Goal: Information Seeking & Learning: Understand process/instructions

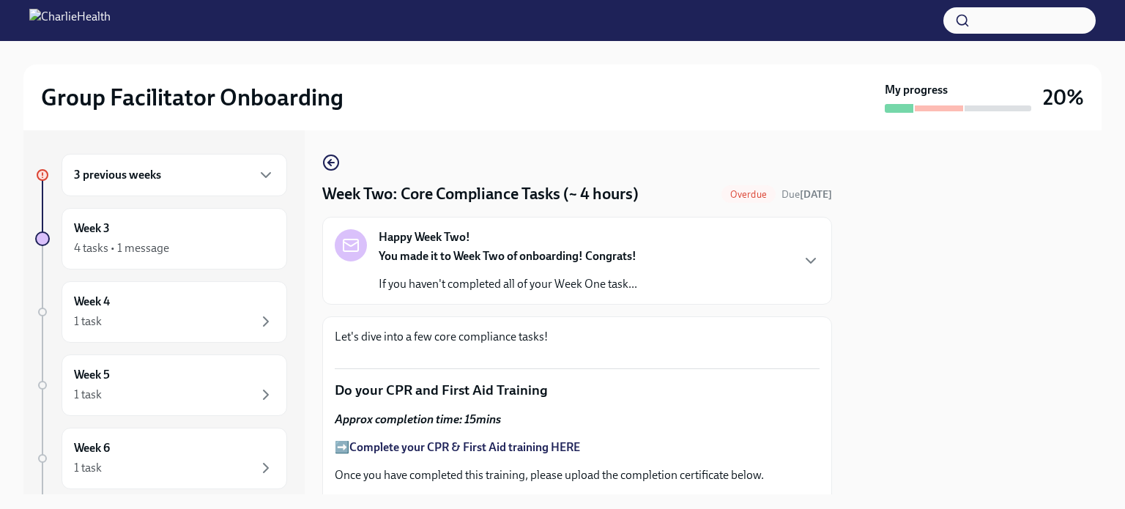
scroll to position [823, 0]
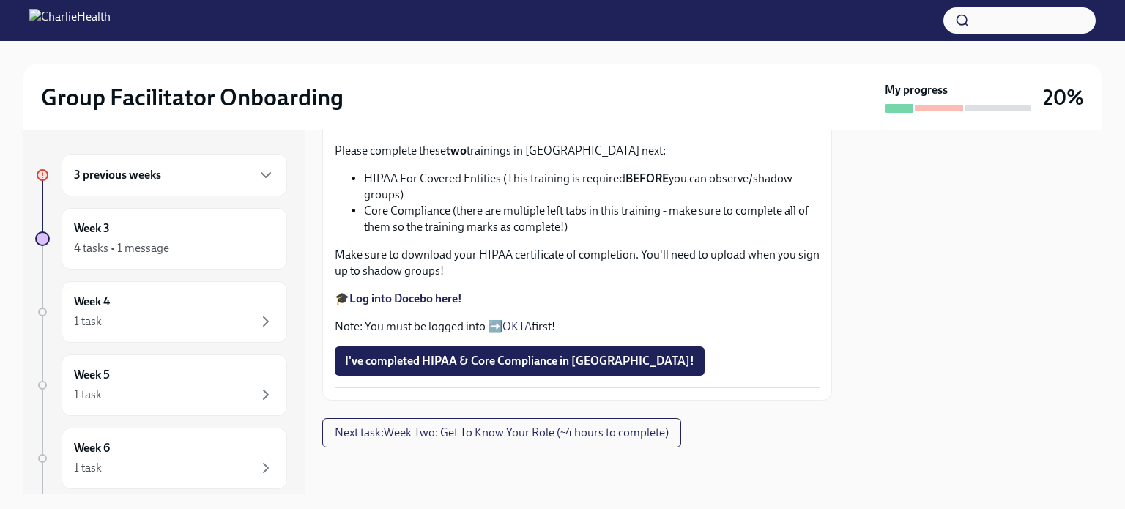
click at [243, 173] on div "3 previous weeks" at bounding box center [174, 175] width 201 height 18
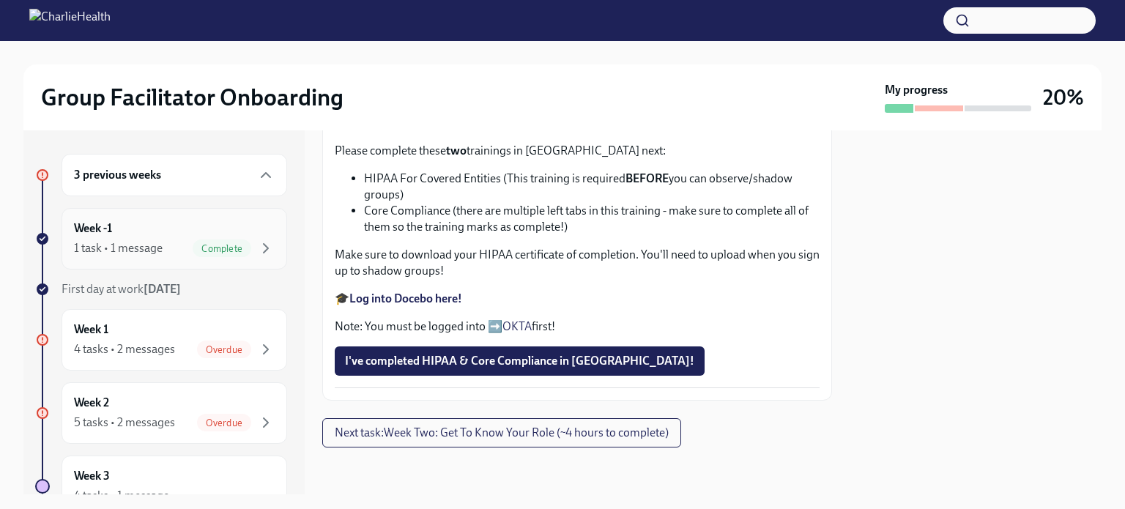
click at [207, 250] on span "Complete" at bounding box center [222, 248] width 59 height 11
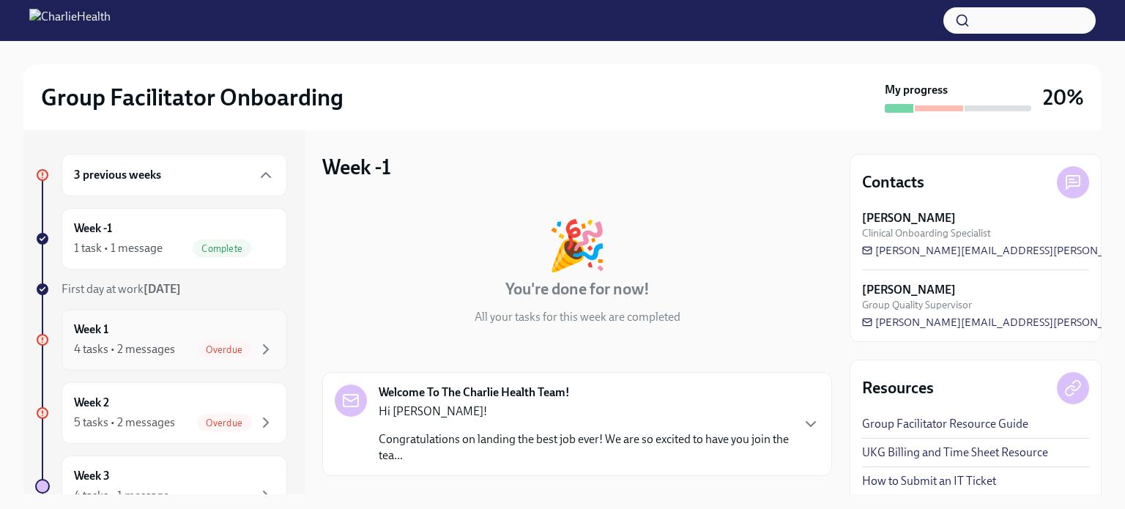
click at [218, 351] on span "Overdue" at bounding box center [224, 349] width 54 height 11
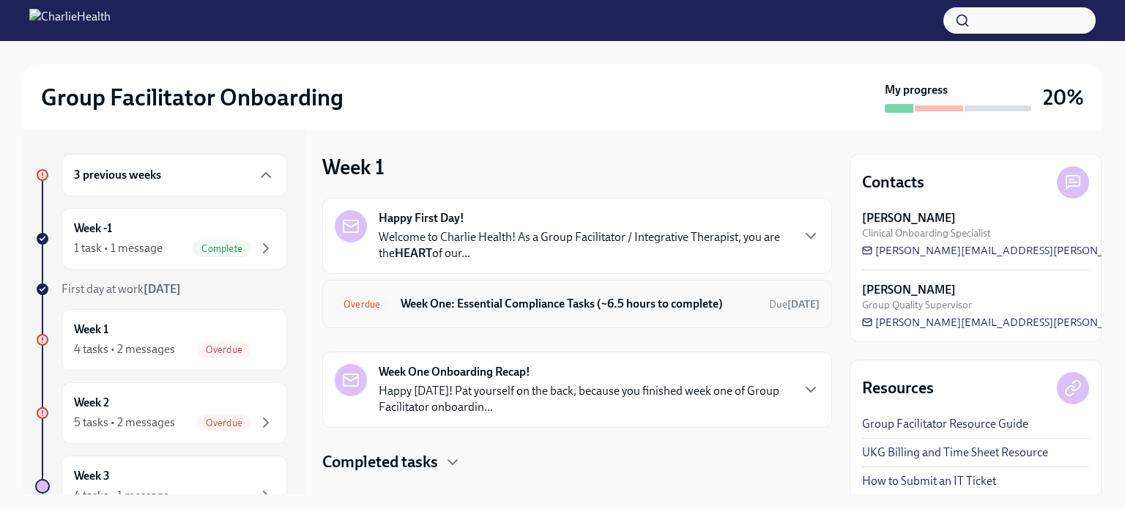
click at [480, 304] on h6 "Week One: Essential Compliance Tasks (~6.5 hours to complete)" at bounding box center [579, 304] width 357 height 16
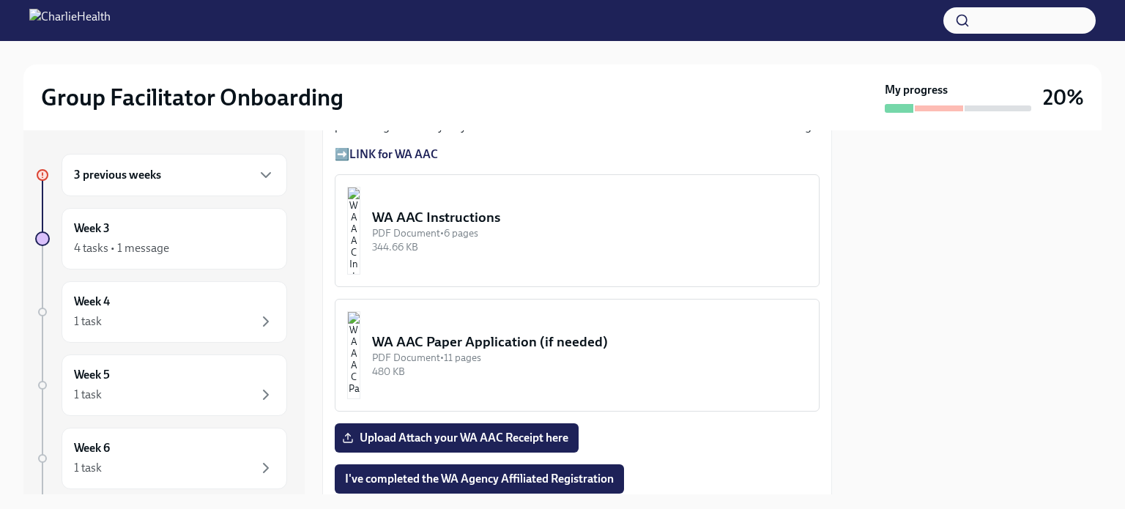
scroll to position [1327, 0]
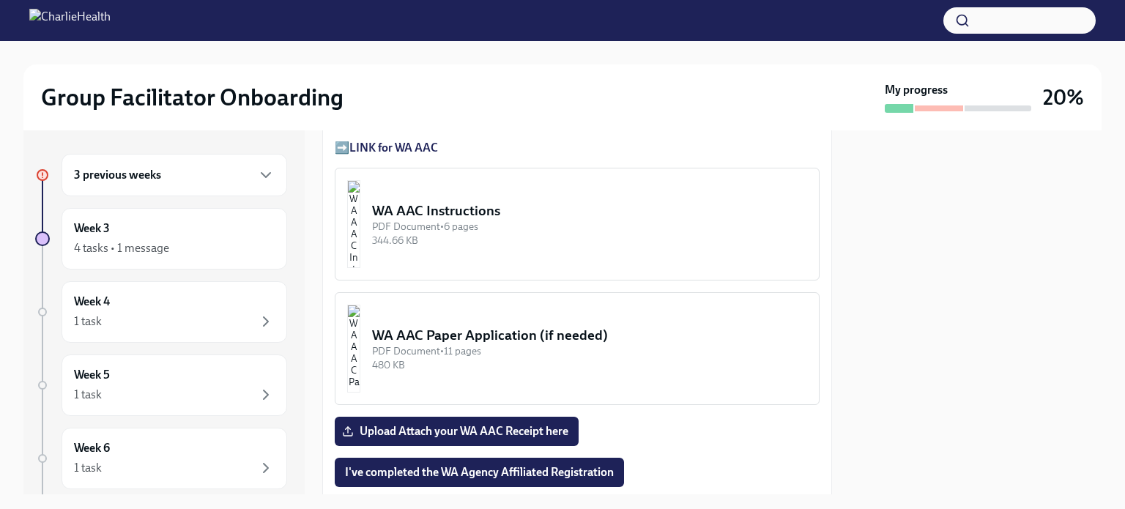
click at [469, 220] on div "PDF Document • 6 pages" at bounding box center [589, 227] width 435 height 14
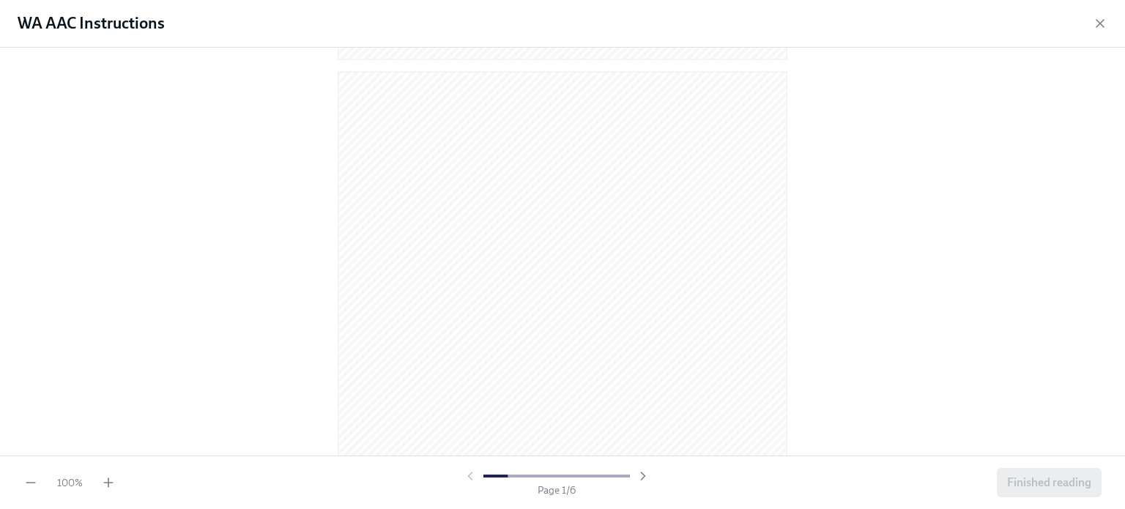
scroll to position [598, 0]
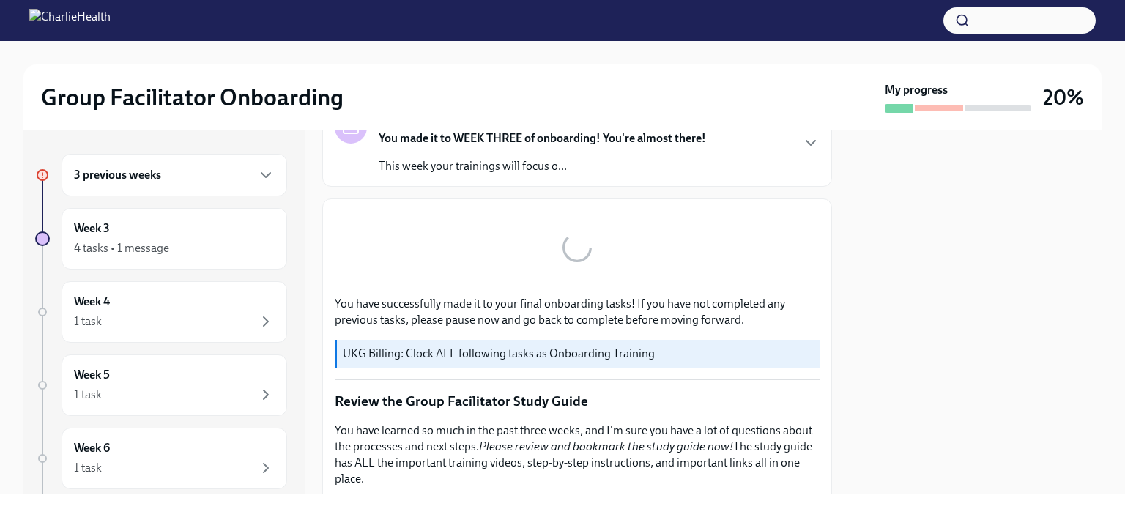
scroll to position [149, 0]
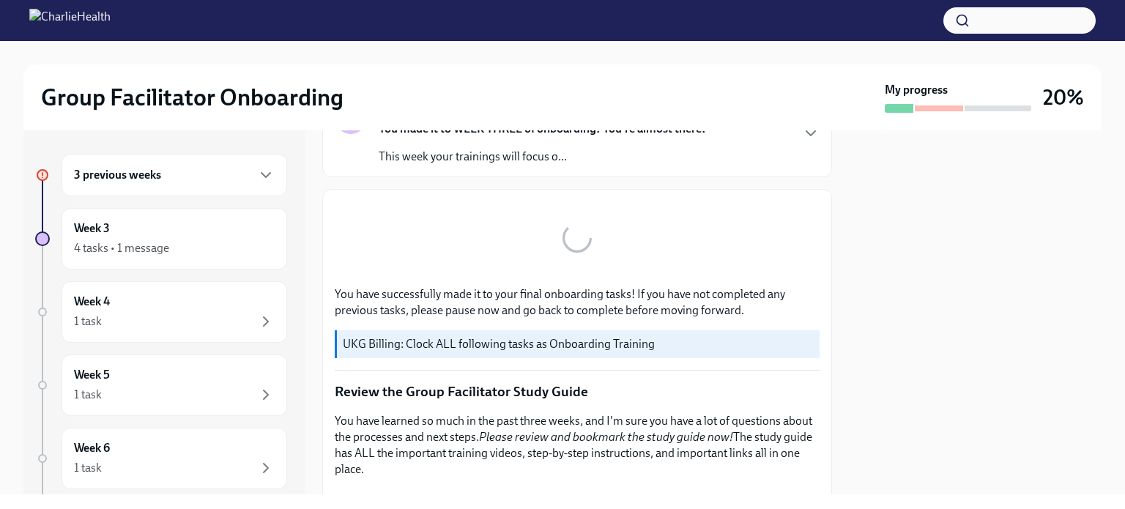
click at [264, 174] on div "3 previous weeks" at bounding box center [175, 175] width 226 height 42
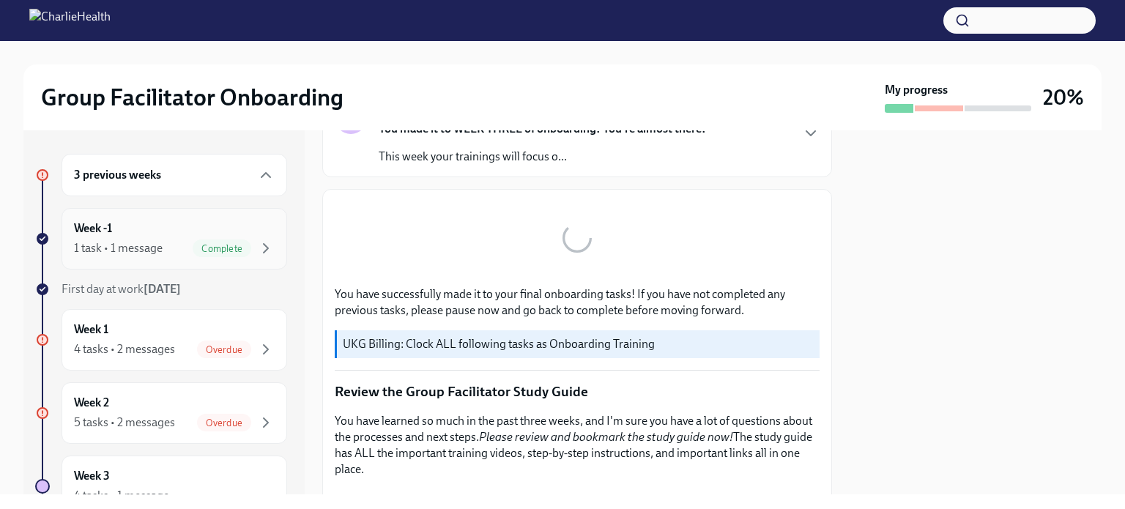
click at [231, 251] on span "Complete" at bounding box center [222, 248] width 59 height 11
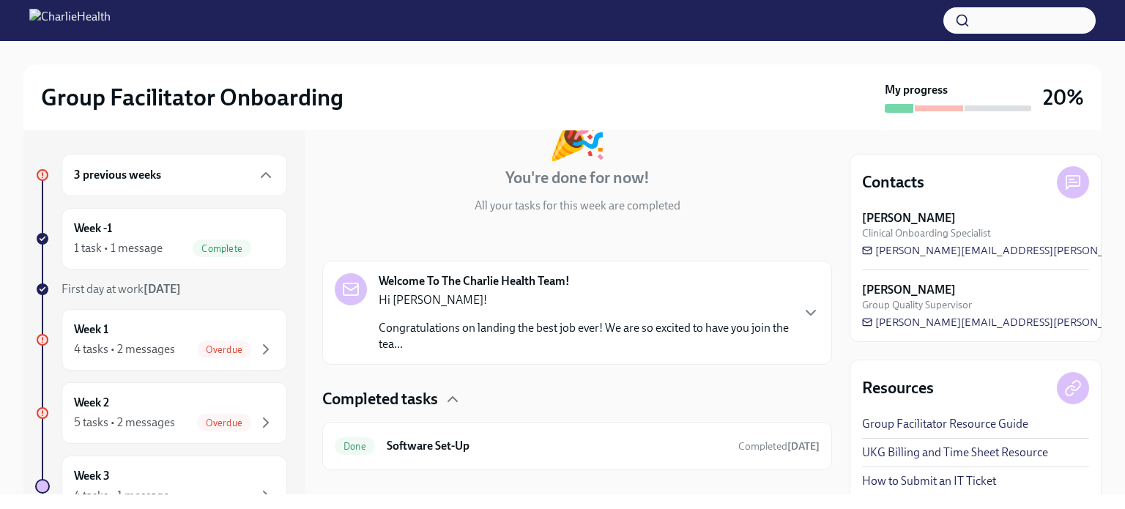
scroll to position [133, 0]
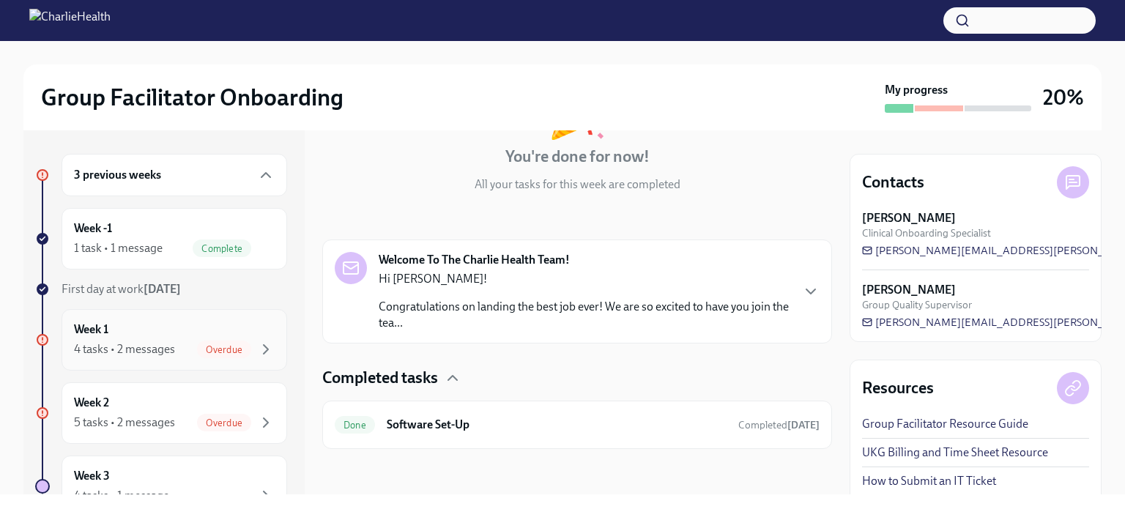
click at [212, 331] on div "Week 1 4 tasks • 2 messages Overdue" at bounding box center [174, 340] width 201 height 37
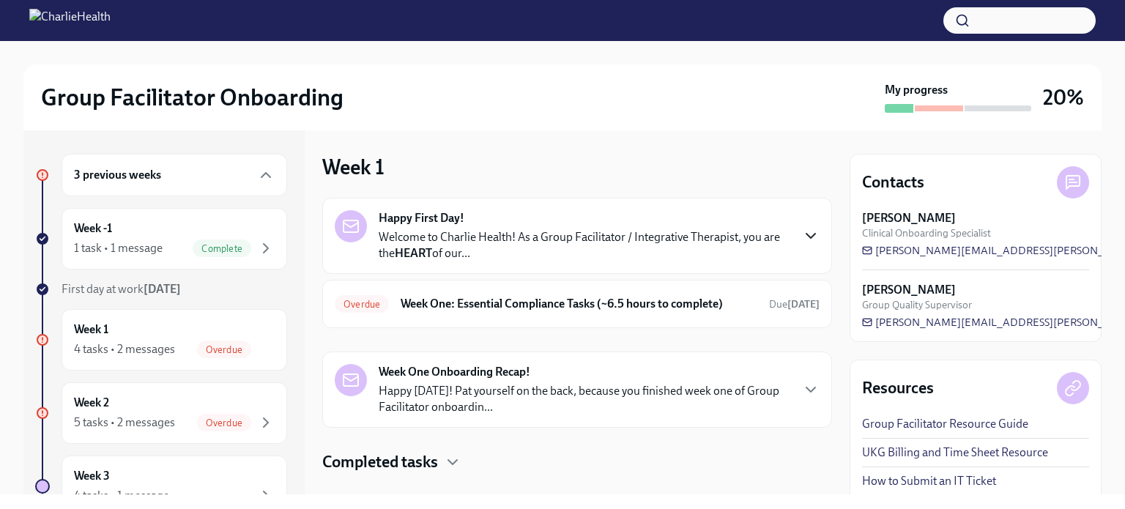
click at [802, 234] on icon "button" at bounding box center [811, 236] width 18 height 18
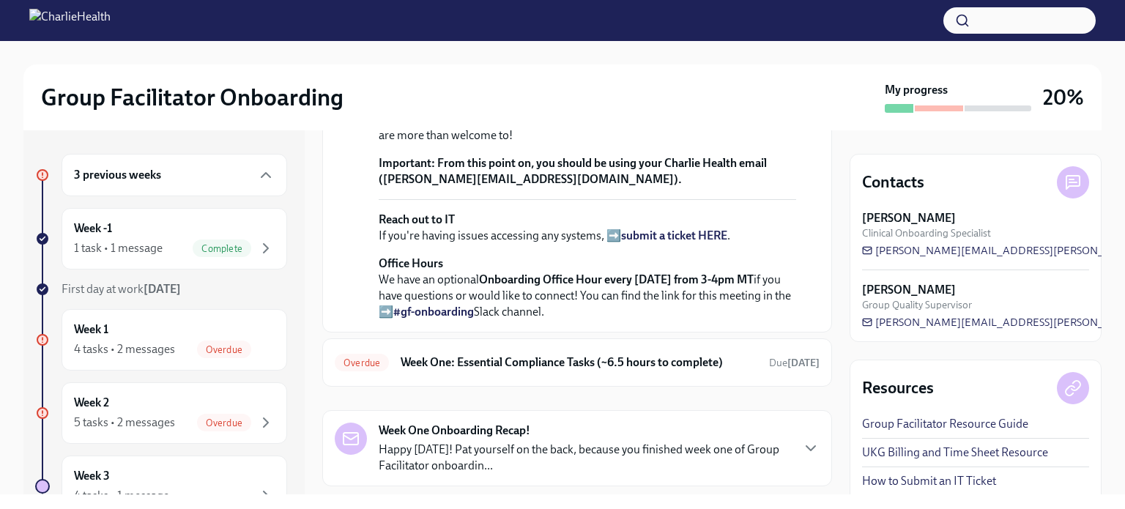
scroll to position [396, 0]
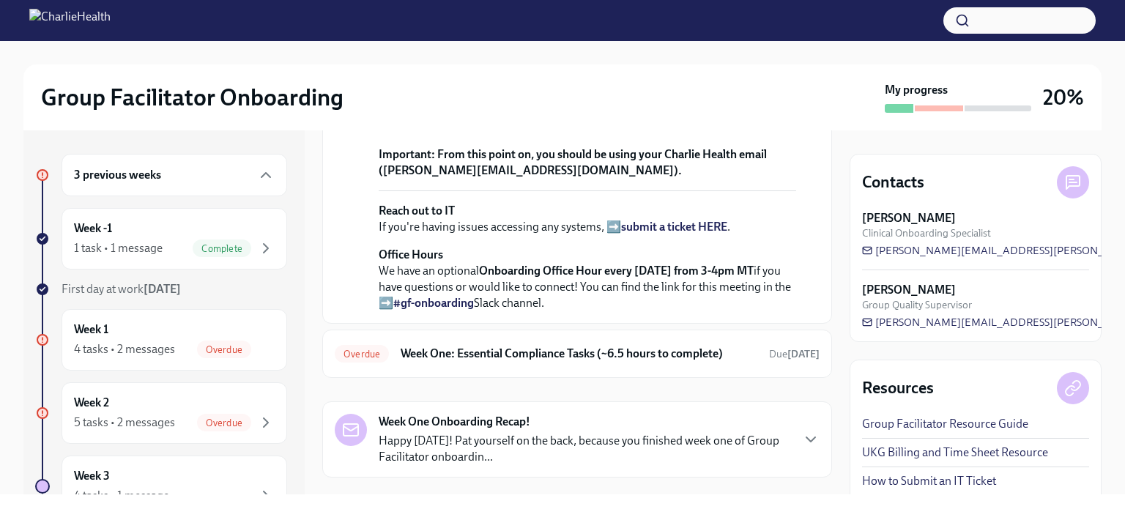
click at [686, 89] on strong "view the FULL onboarding plan HERE" at bounding box center [583, 74] width 409 height 30
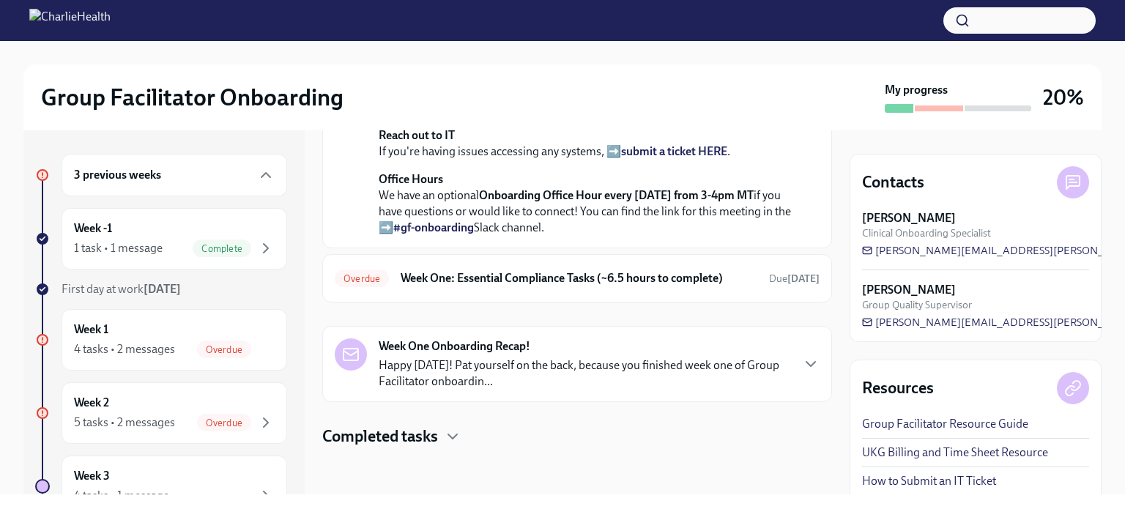
scroll to position [656, 0]
click at [447, 434] on icon "button" at bounding box center [453, 437] width 18 height 18
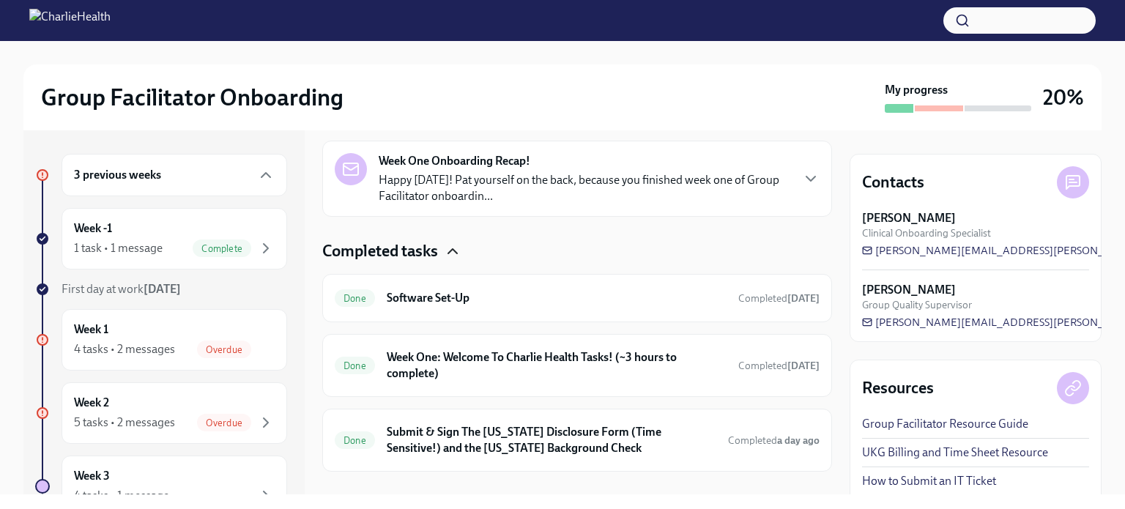
scroll to position [658, 0]
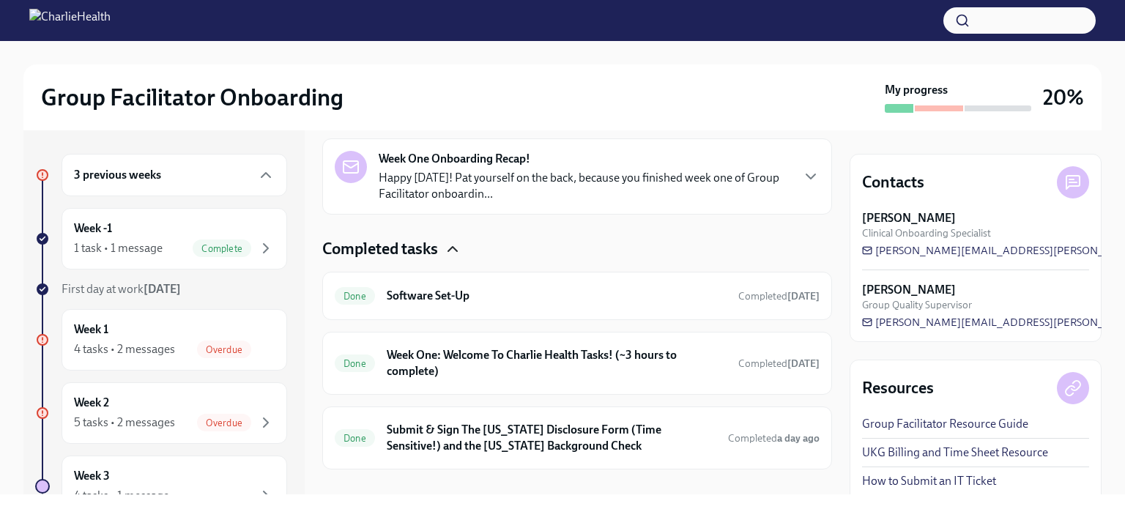
click at [469, 99] on h6 "Week One: Essential Compliance Tasks (~6.5 hours to complete)" at bounding box center [579, 91] width 357 height 16
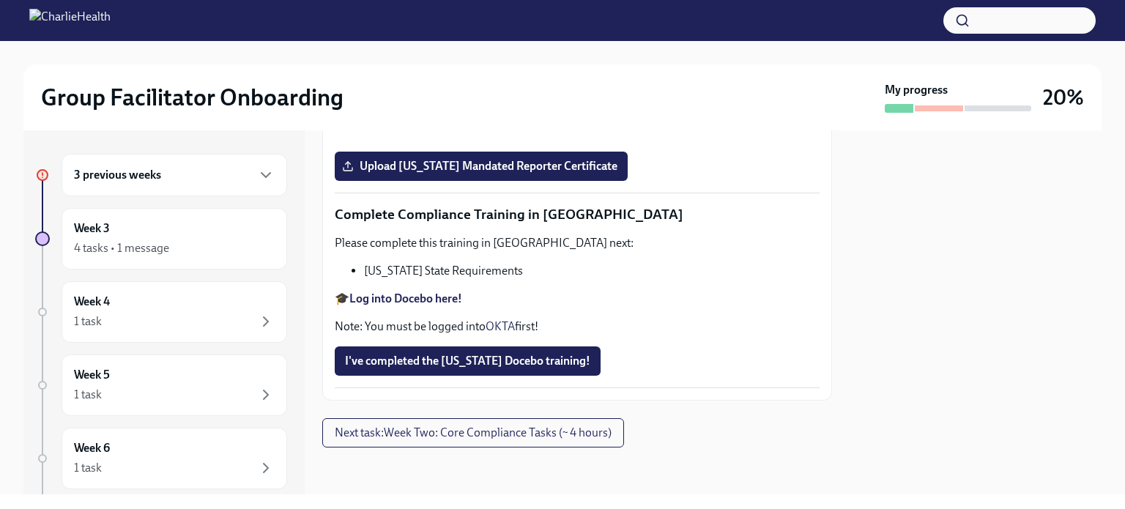
click at [188, 167] on div "3 previous weeks" at bounding box center [174, 175] width 201 height 18
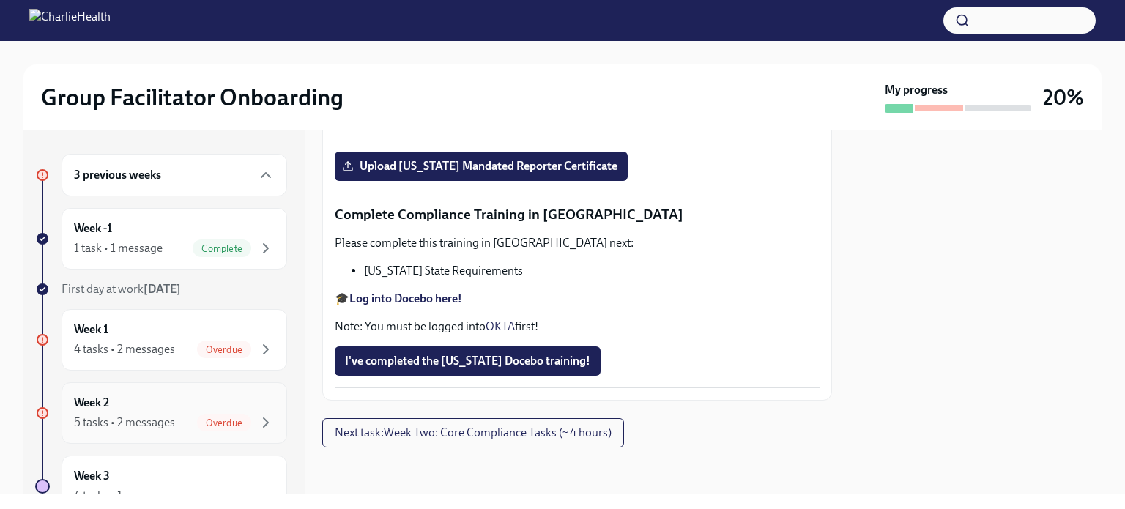
click at [190, 404] on div "Week 2 5 tasks • 2 messages Overdue" at bounding box center [174, 413] width 201 height 37
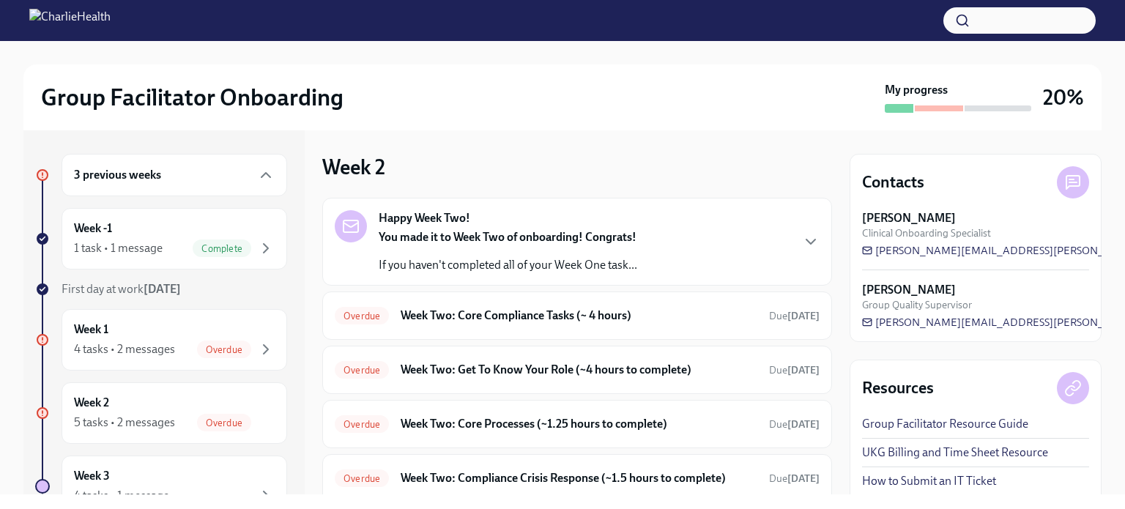
click at [656, 254] on div "Happy Week Two! You made it to Week Two of onboarding! Congrats! If you haven't…" at bounding box center [577, 241] width 485 height 63
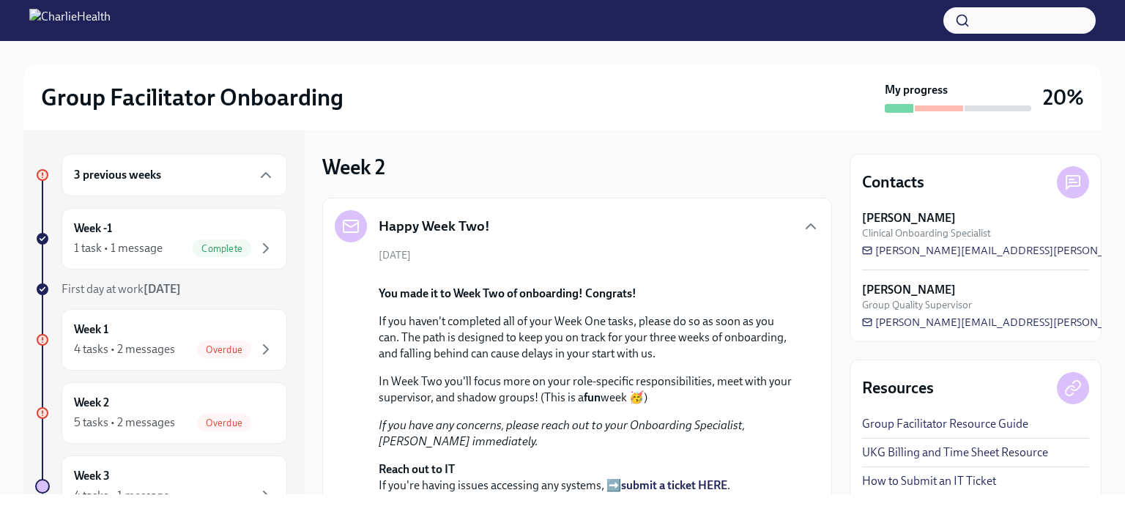
click at [656, 254] on div "[DATE] You made it to Week Two of onboarding! Congrats! If you haven't complete…" at bounding box center [577, 409] width 485 height 322
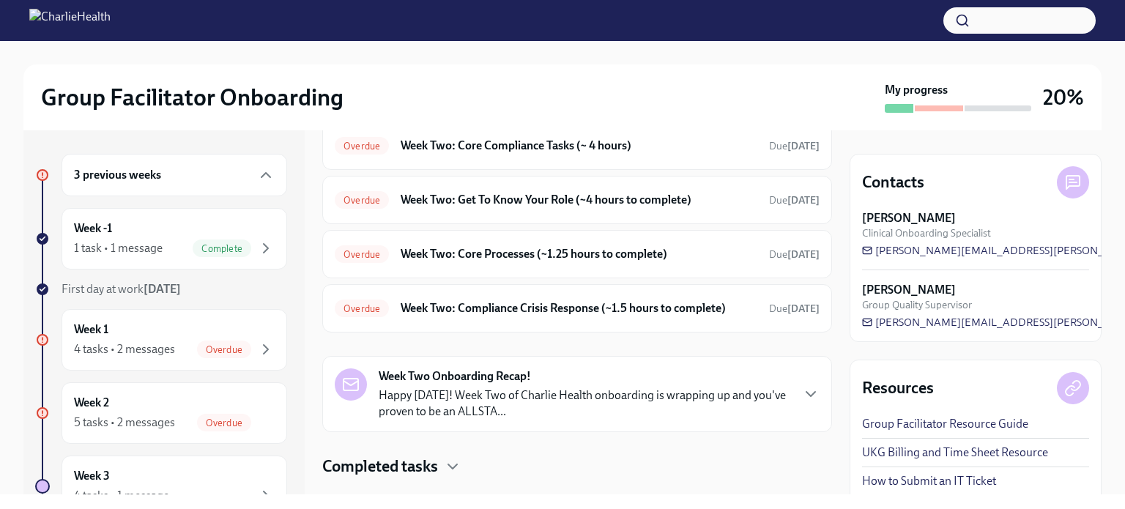
scroll to position [470, 0]
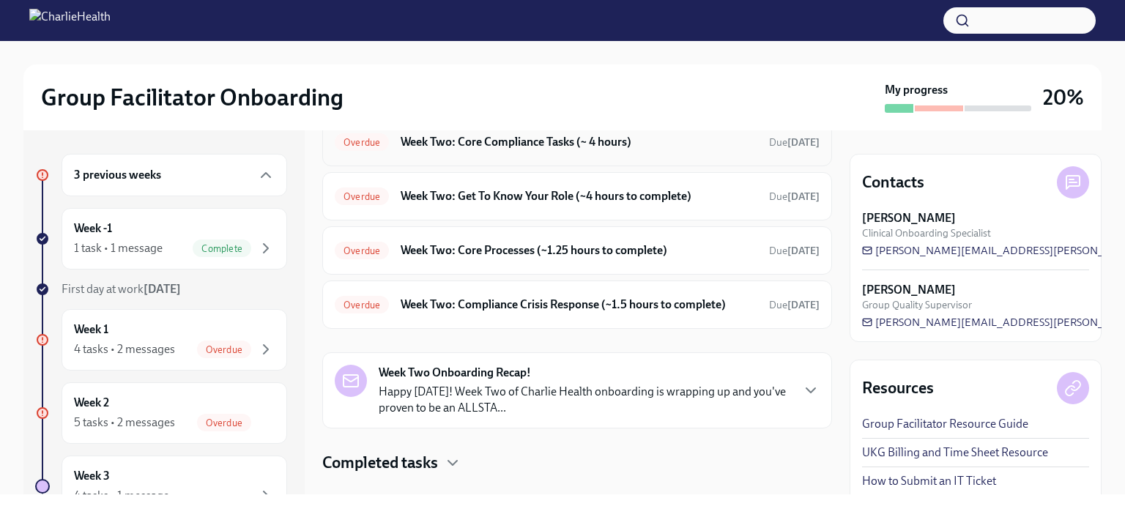
click at [590, 154] on div "Overdue Week Two: Core Compliance Tasks (~ 4 hours) Due [DATE]" at bounding box center [577, 141] width 485 height 23
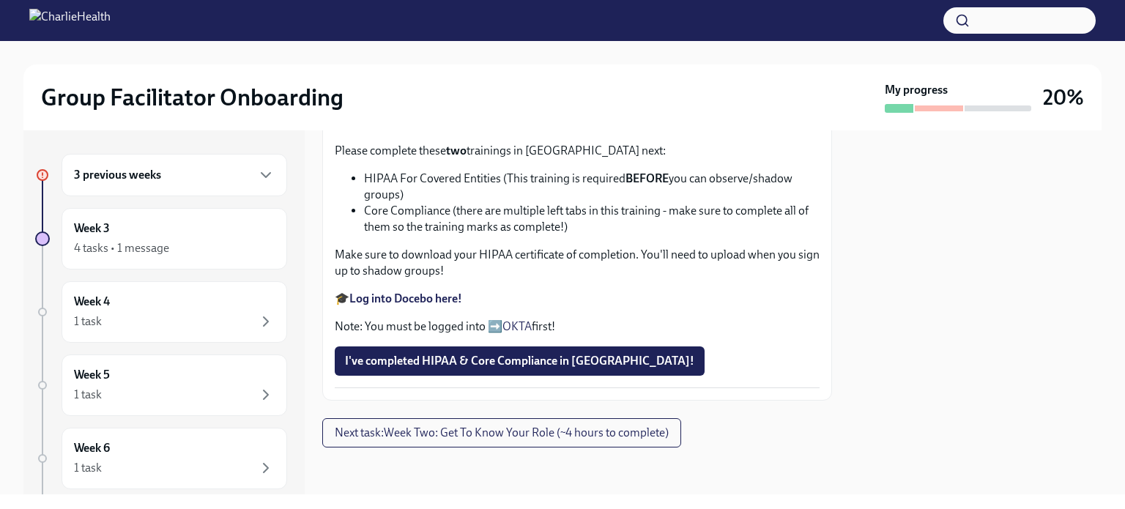
scroll to position [912, 0]
click at [413, 305] on strong "Log into Docebo here!" at bounding box center [405, 299] width 113 height 14
drag, startPoint x: 412, startPoint y: 222, endPoint x: 348, endPoint y: 203, distance: 67.2
click at [348, 203] on ul "HIPAA For Covered Entities (This training is required BEFORE you can observe/sh…" at bounding box center [577, 203] width 485 height 64
copy li "HIPAA For Covered Entities (This training is required BEFORE you can observe/sh…"
